Goal: Transaction & Acquisition: Download file/media

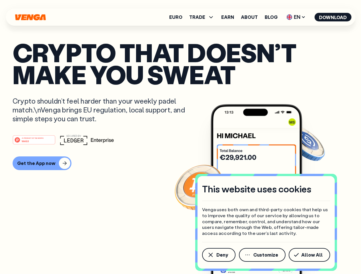
click at [180, 137] on div "#1 PRODUCT OF THE MONTH Web3" at bounding box center [181, 140] width 336 height 10
click at [218, 255] on span "Deny" at bounding box center [222, 255] width 12 height 5
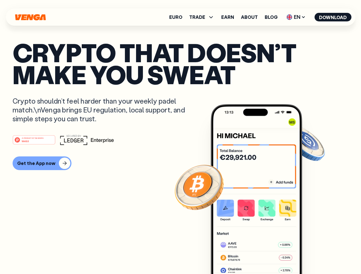
click at [263, 255] on img at bounding box center [256, 200] width 91 height 192
click at [311, 255] on article "Crypto that doesn’t make you sweat Crypto shouldn’t feel harder than your weekl…" at bounding box center [181, 148] width 336 height 214
click at [204, 17] on span "TRADE" at bounding box center [197, 17] width 16 height 5
click at [296, 17] on span "EN" at bounding box center [295, 17] width 23 height 9
click at [333, 17] on button "Download" at bounding box center [333, 17] width 37 height 9
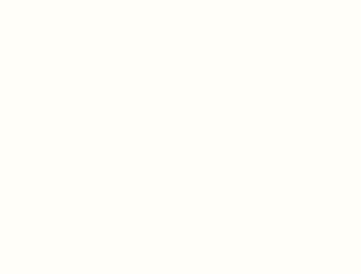
click at [180, 0] on html "This website uses cookies Venga uses both own and third-party cookies that help…" at bounding box center [180, 0] width 361 height 0
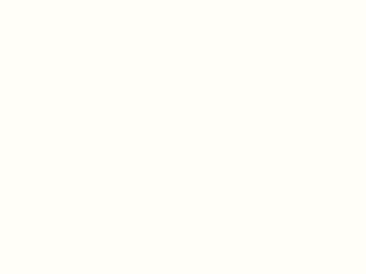
click at [41, 0] on html "This website uses cookies Venga uses both own and third-party cookies that help…" at bounding box center [183, 0] width 366 height 0
click at [35, 0] on html "This website uses cookies Venga uses both own and third-party cookies that help…" at bounding box center [183, 0] width 366 height 0
